Goal: Information Seeking & Learning: Check status

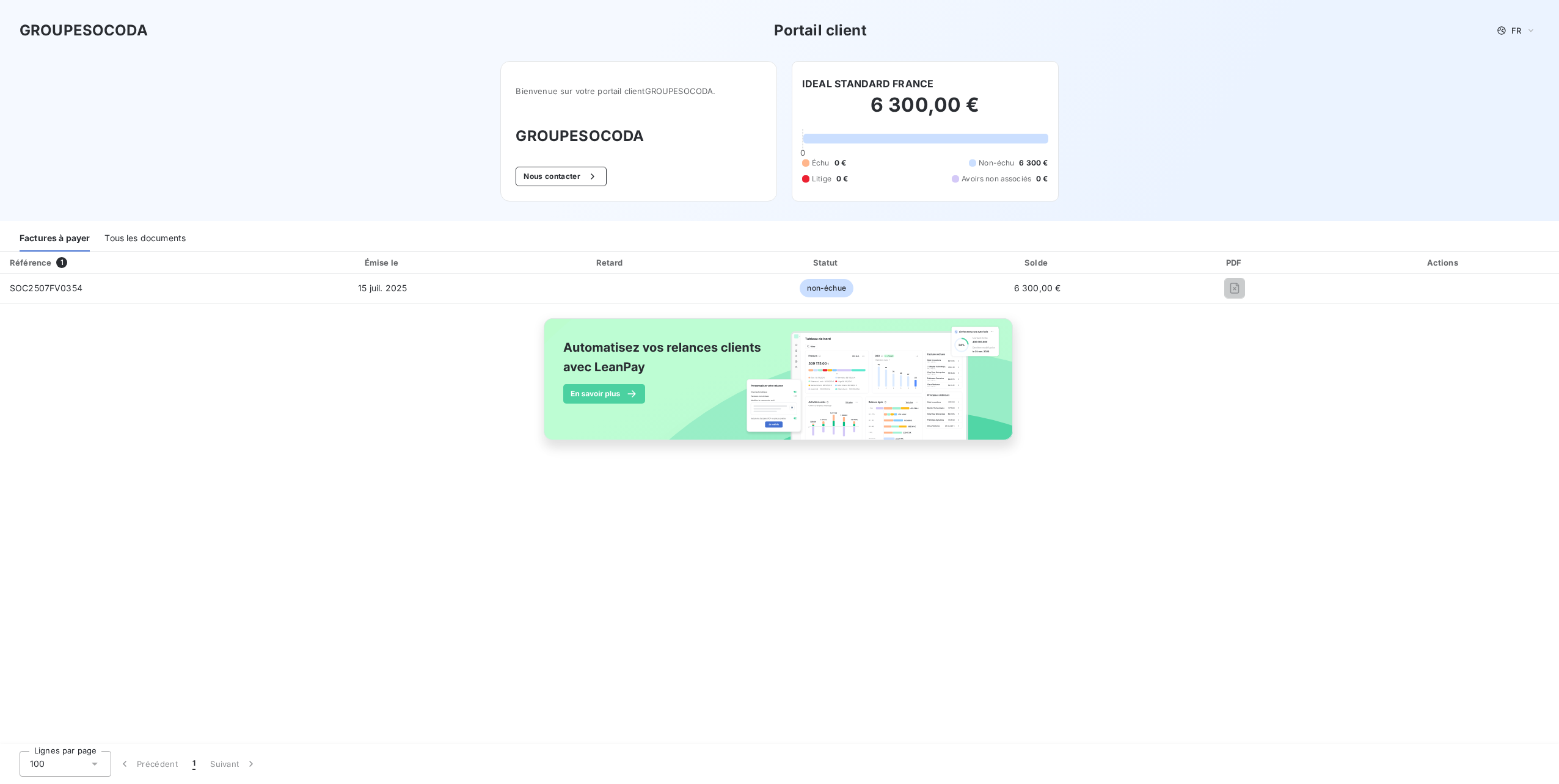
click at [157, 238] on div "Tous les documents" at bounding box center [145, 239] width 81 height 26
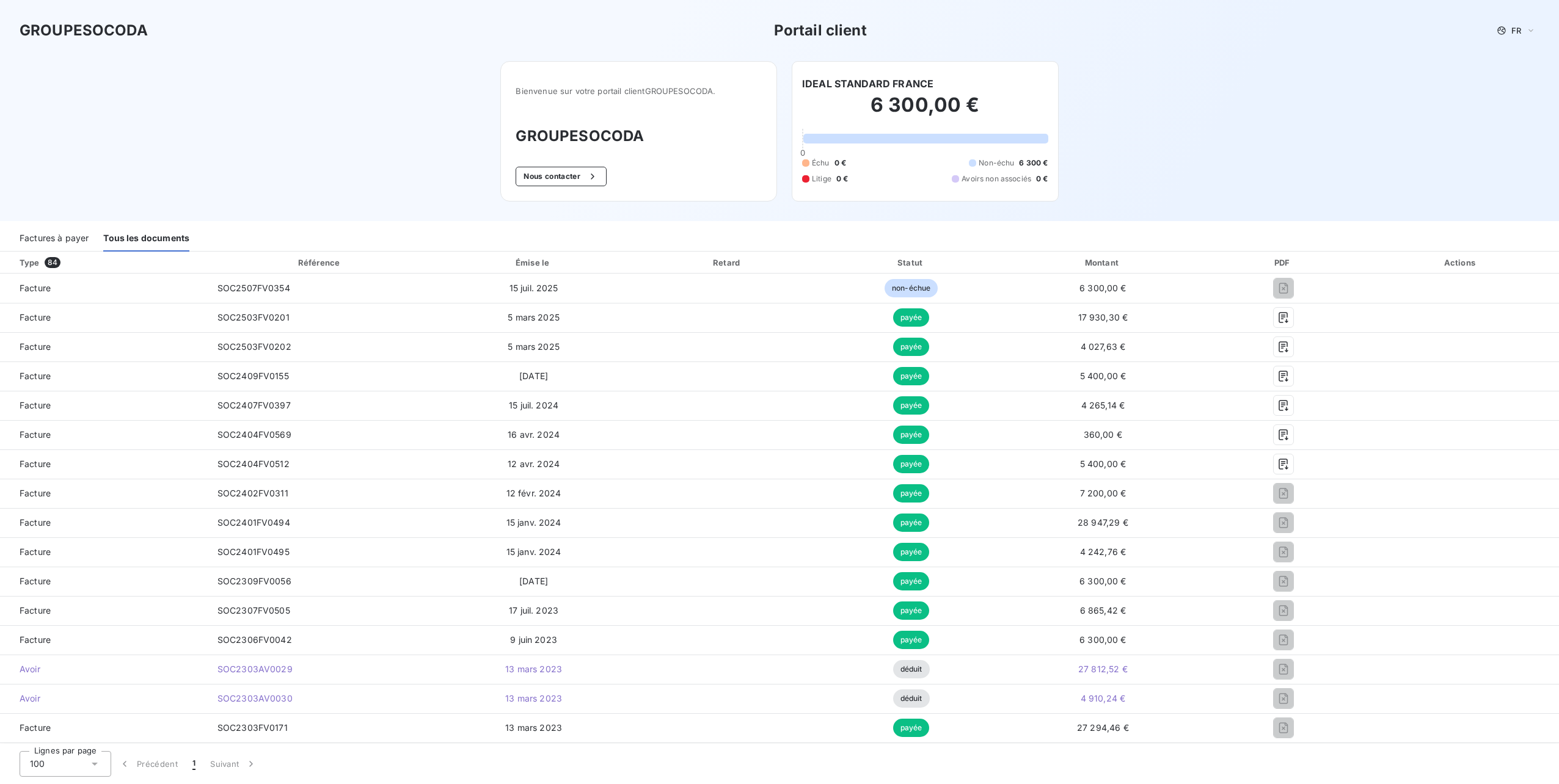
click at [67, 236] on div "Factures à payer" at bounding box center [54, 239] width 69 height 26
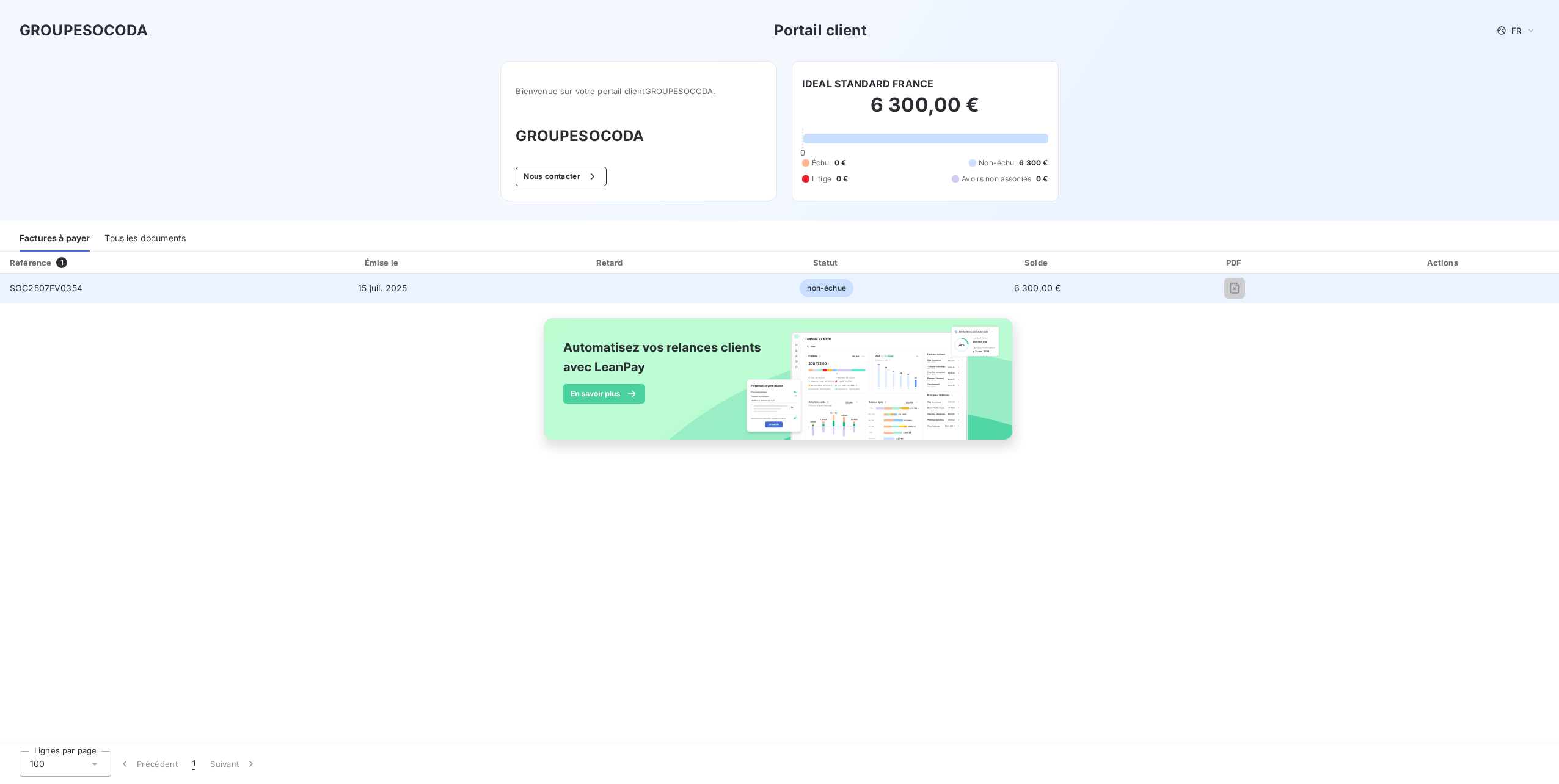
click at [29, 287] on span "SOC2507FV0354" at bounding box center [46, 288] width 72 height 10
click at [377, 300] on td "15 juil. 2025" at bounding box center [383, 288] width 238 height 29
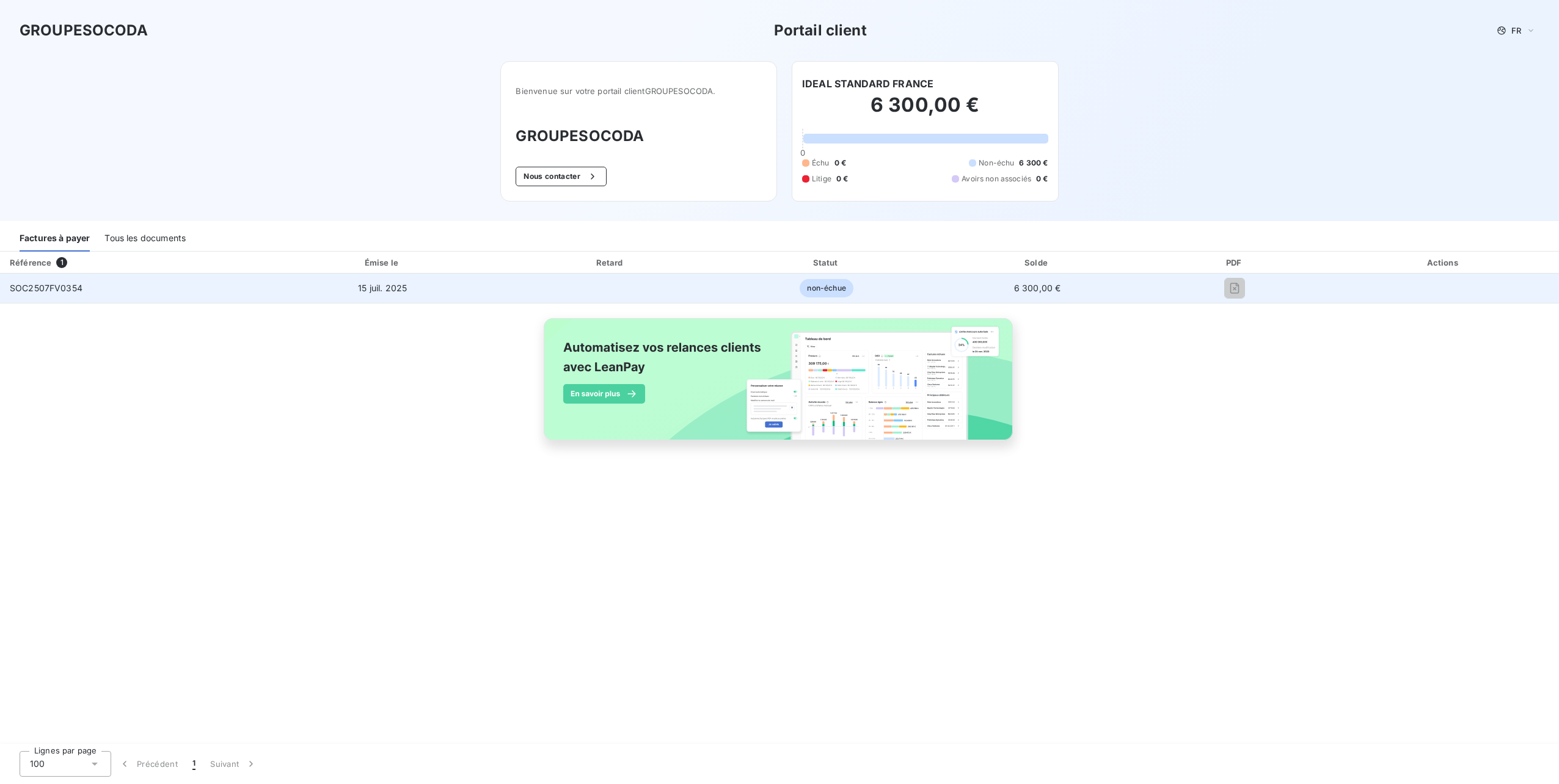
click at [378, 300] on td "15 juil. 2025" at bounding box center [383, 288] width 238 height 29
click at [1244, 296] on div at bounding box center [1234, 288] width 167 height 19
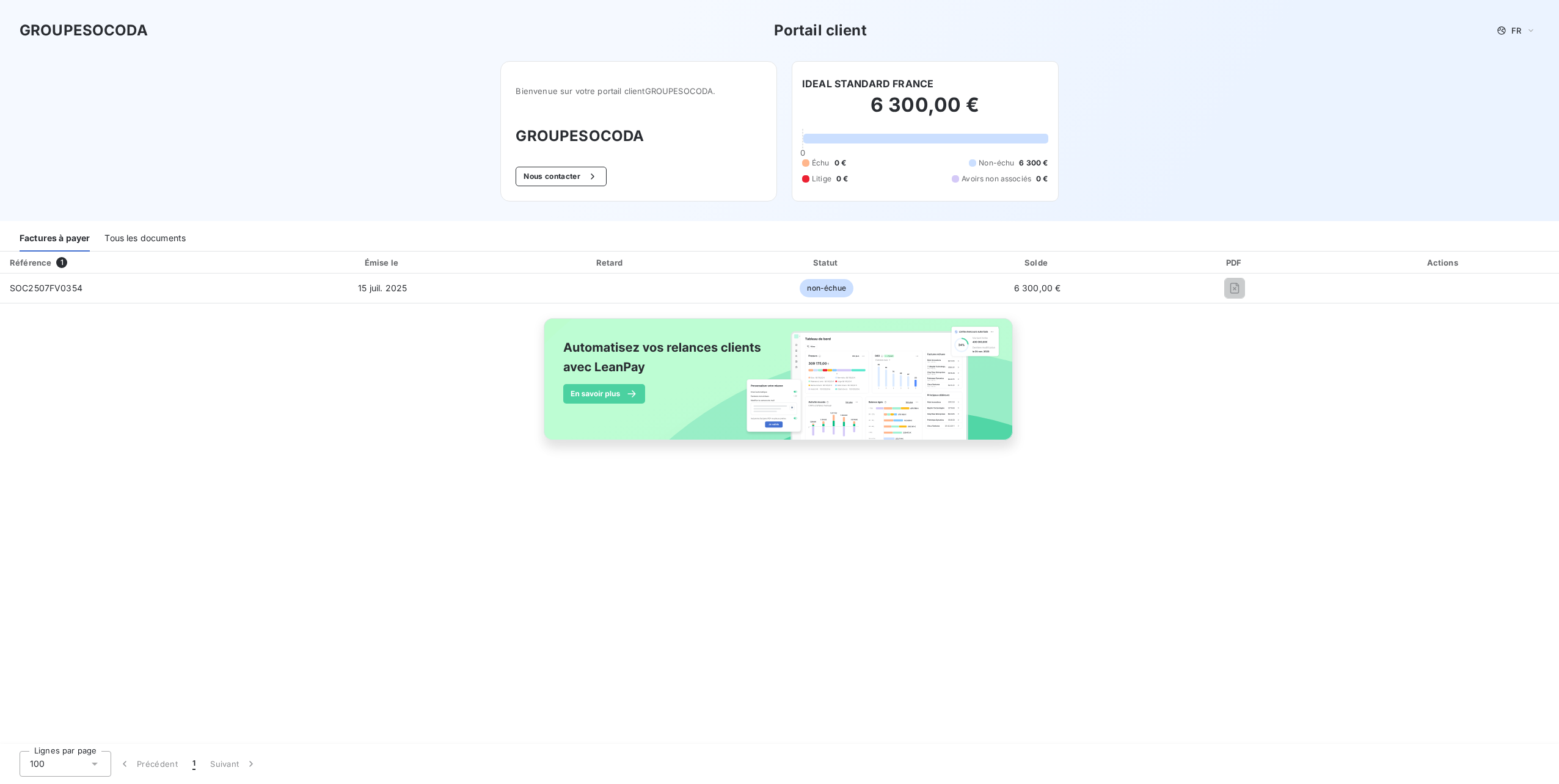
drag, startPoint x: 1237, startPoint y: 292, endPoint x: 1197, endPoint y: 399, distance: 114.2
click at [1197, 399] on div "Référence 1 Émise le Retard Statut Solde PDF Actions SOC2507FV0354 15 juil. 202…" at bounding box center [780, 360] width 1559 height 217
